Goal: Information Seeking & Learning: Learn about a topic

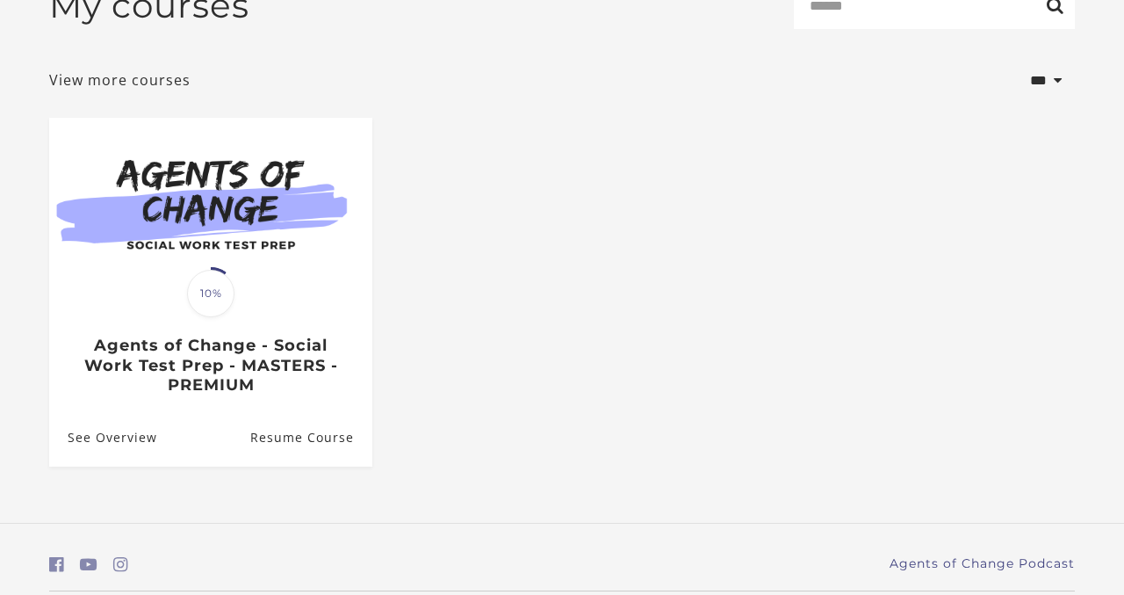
scroll to position [298, 0]
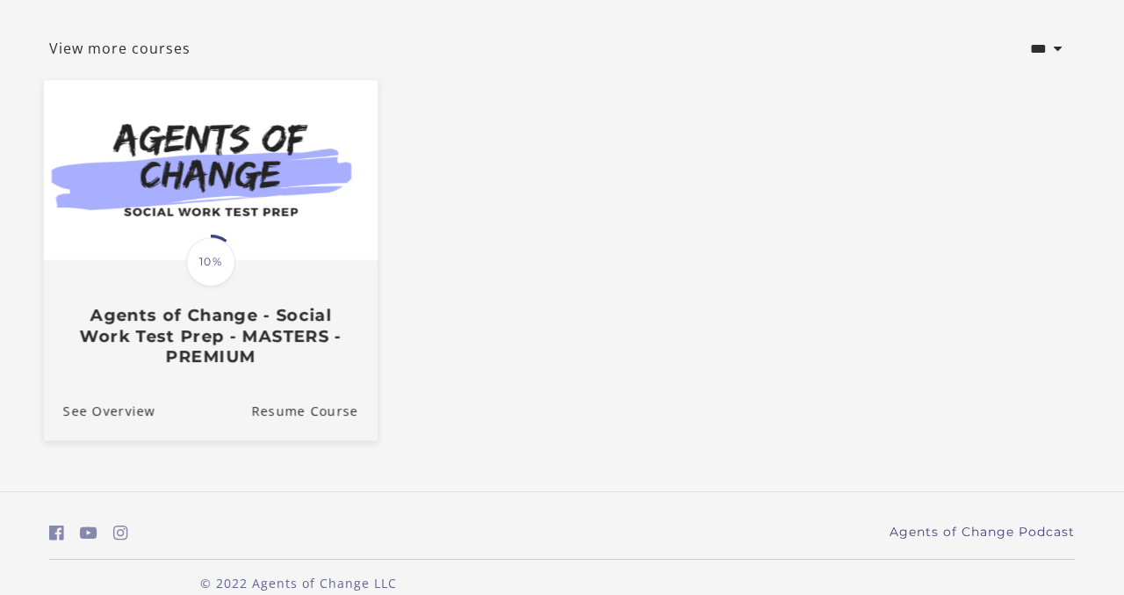
click at [243, 336] on h3 "Agents of Change - Social Work Test Prep - MASTERS - PREMIUM" at bounding box center [210, 336] width 295 height 61
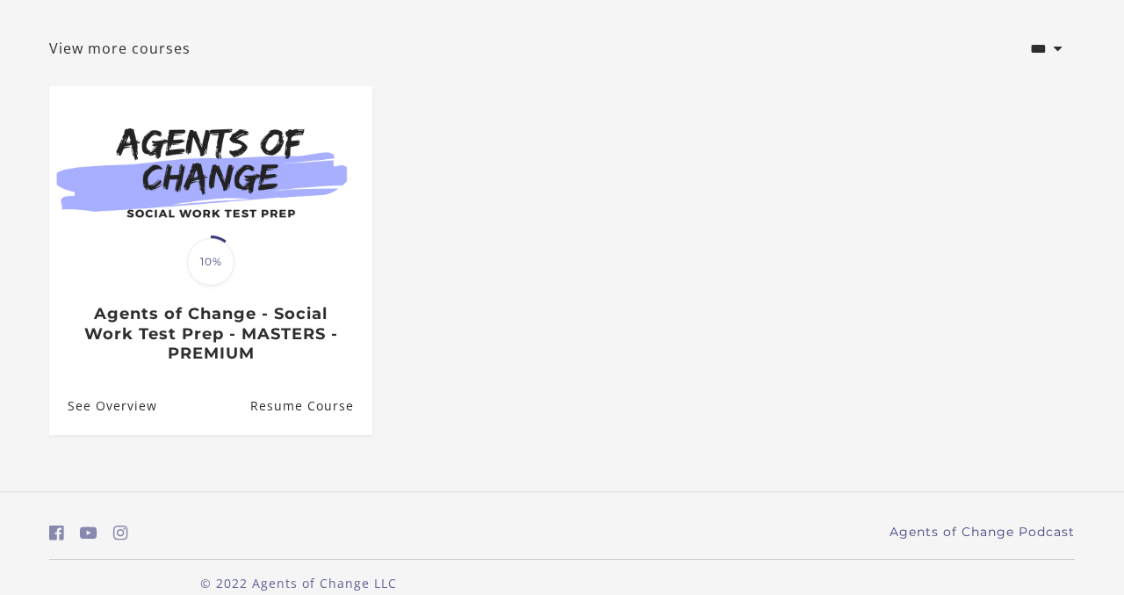
scroll to position [326, 0]
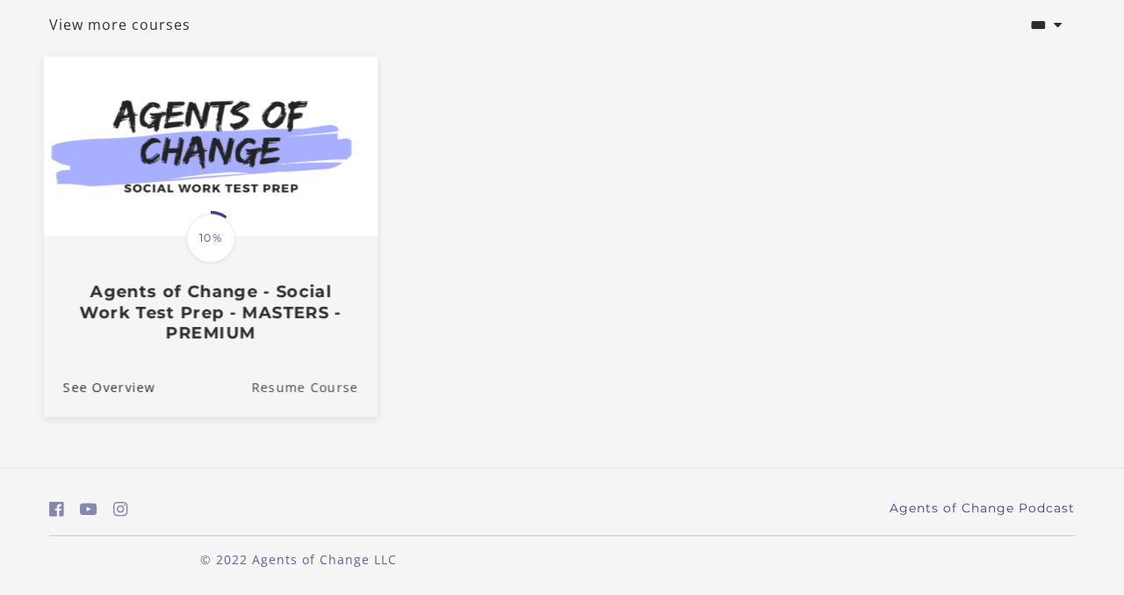
click at [300, 387] on link "Resume Course" at bounding box center [314, 387] width 127 height 59
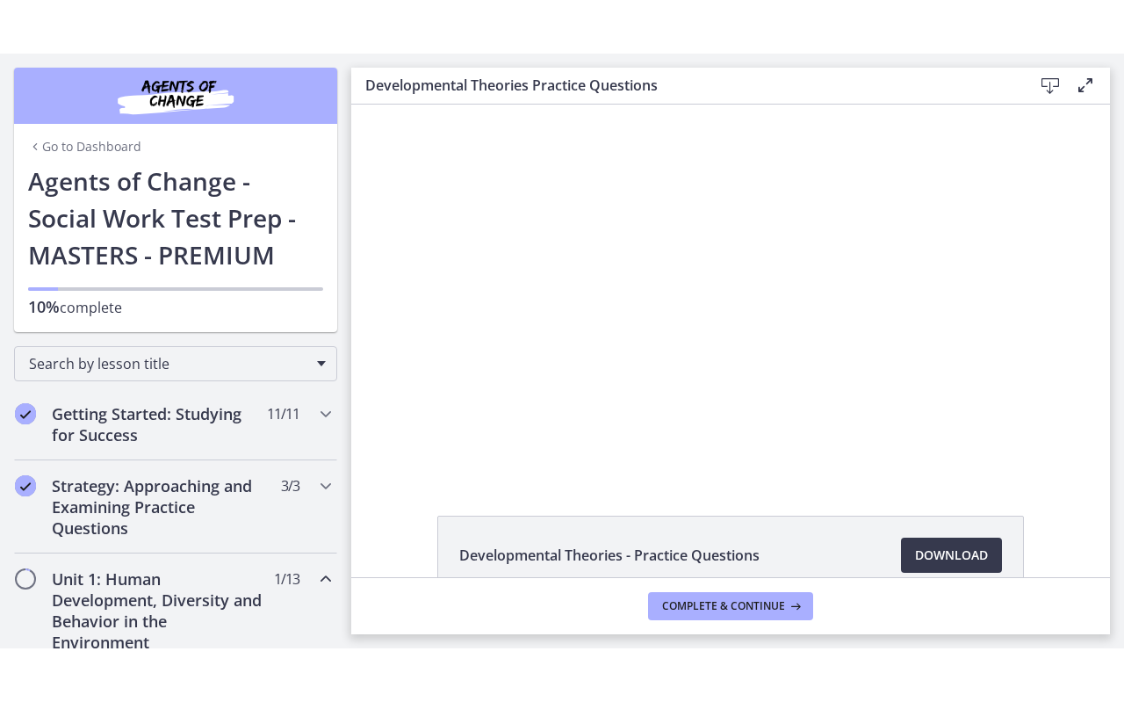
scroll to position [1, 0]
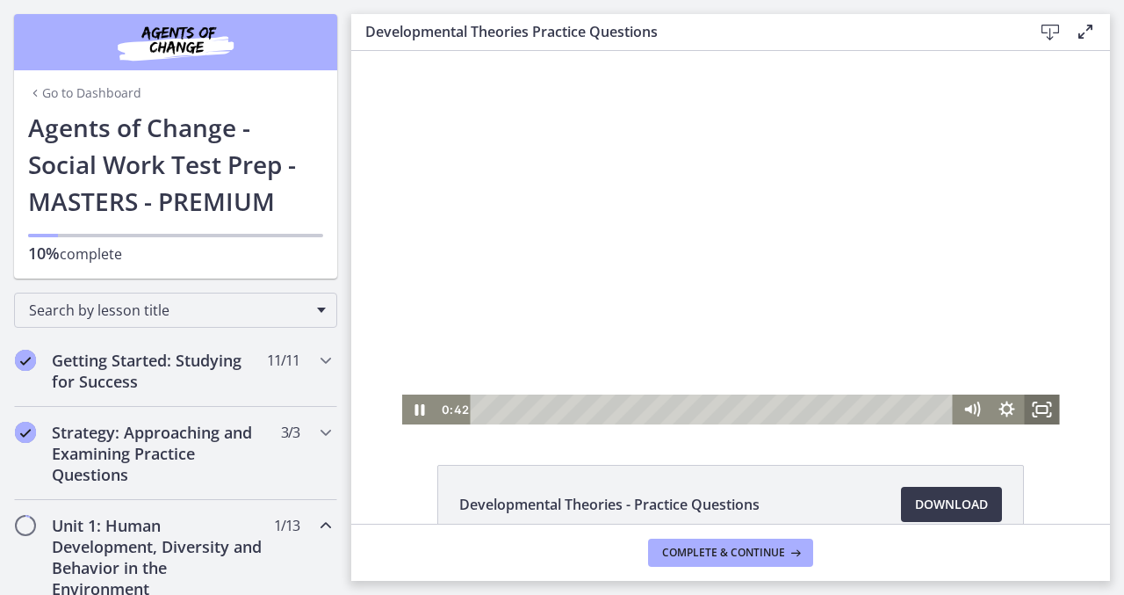
click at [1038, 403] on icon "Fullscreen" at bounding box center [1041, 409] width 35 height 30
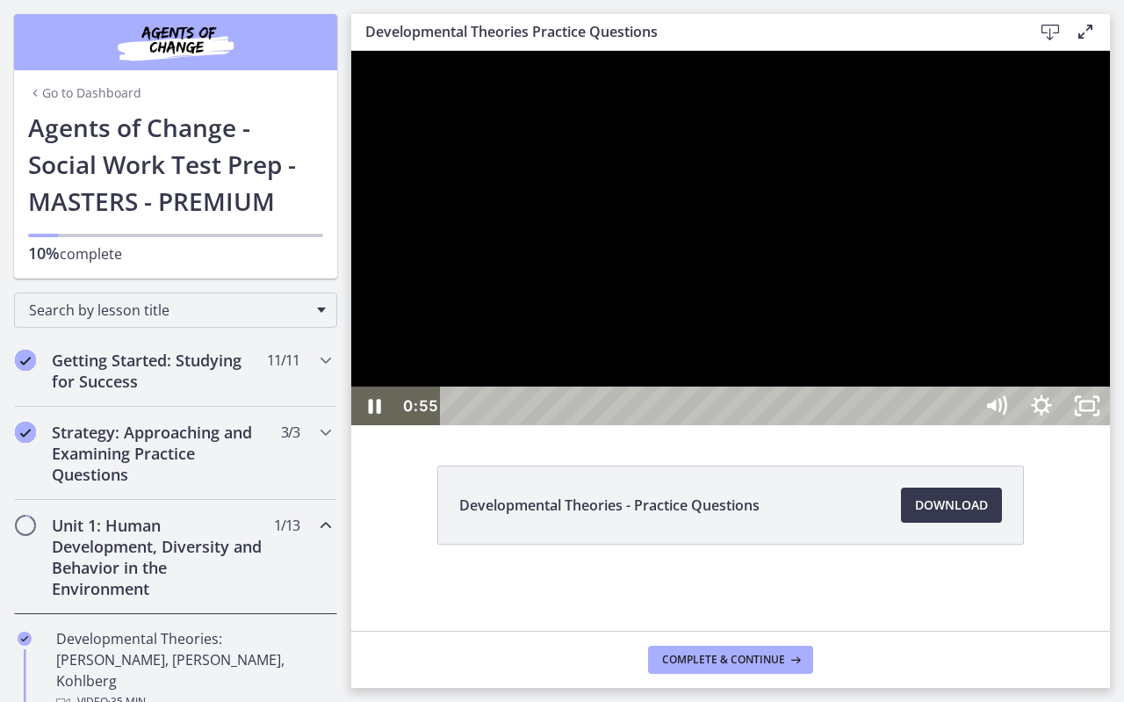
click at [1024, 413] on div at bounding box center [730, 238] width 759 height 374
